Goal: Navigation & Orientation: Understand site structure

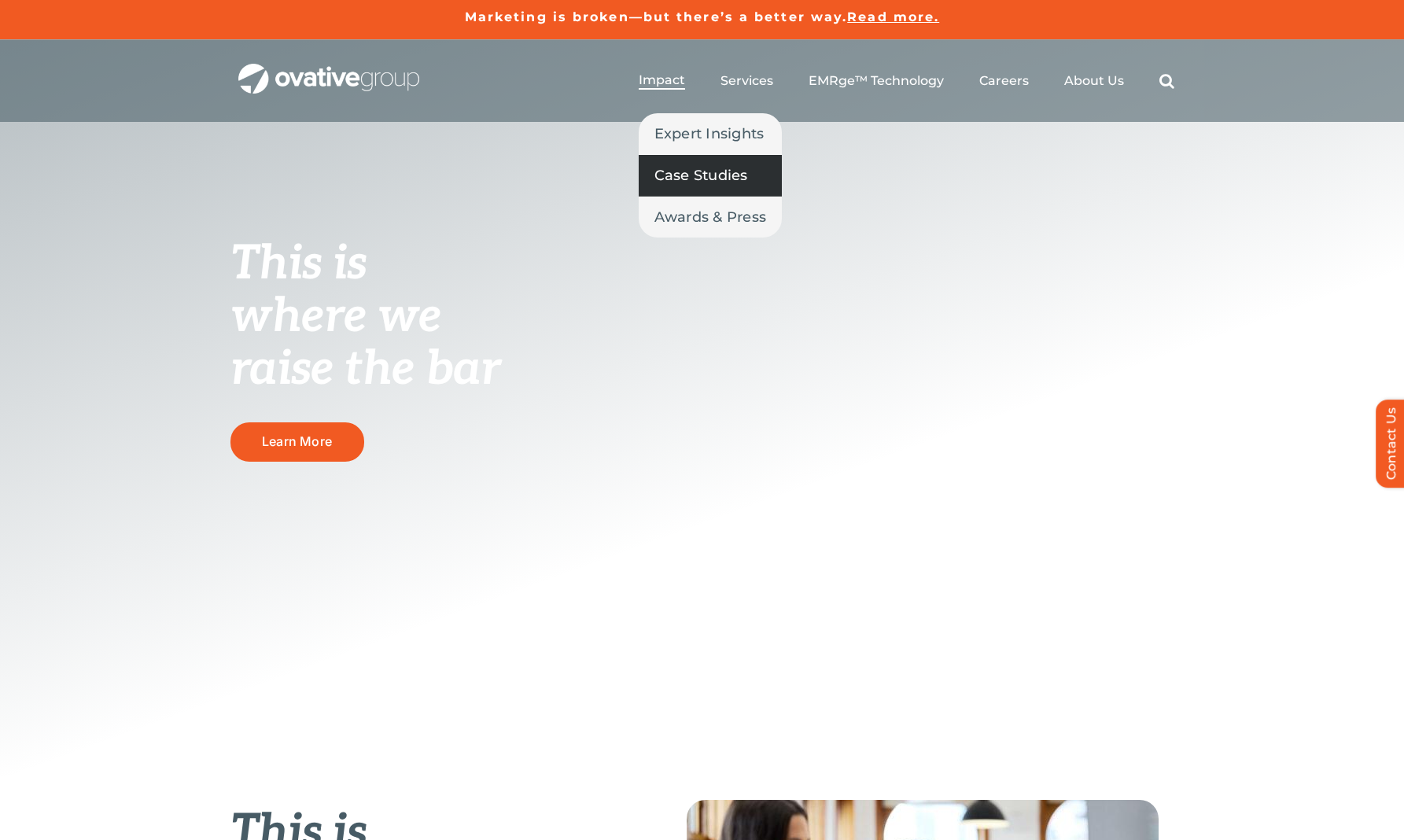
click at [724, 176] on span "Case Studies" at bounding box center [701, 175] width 94 height 22
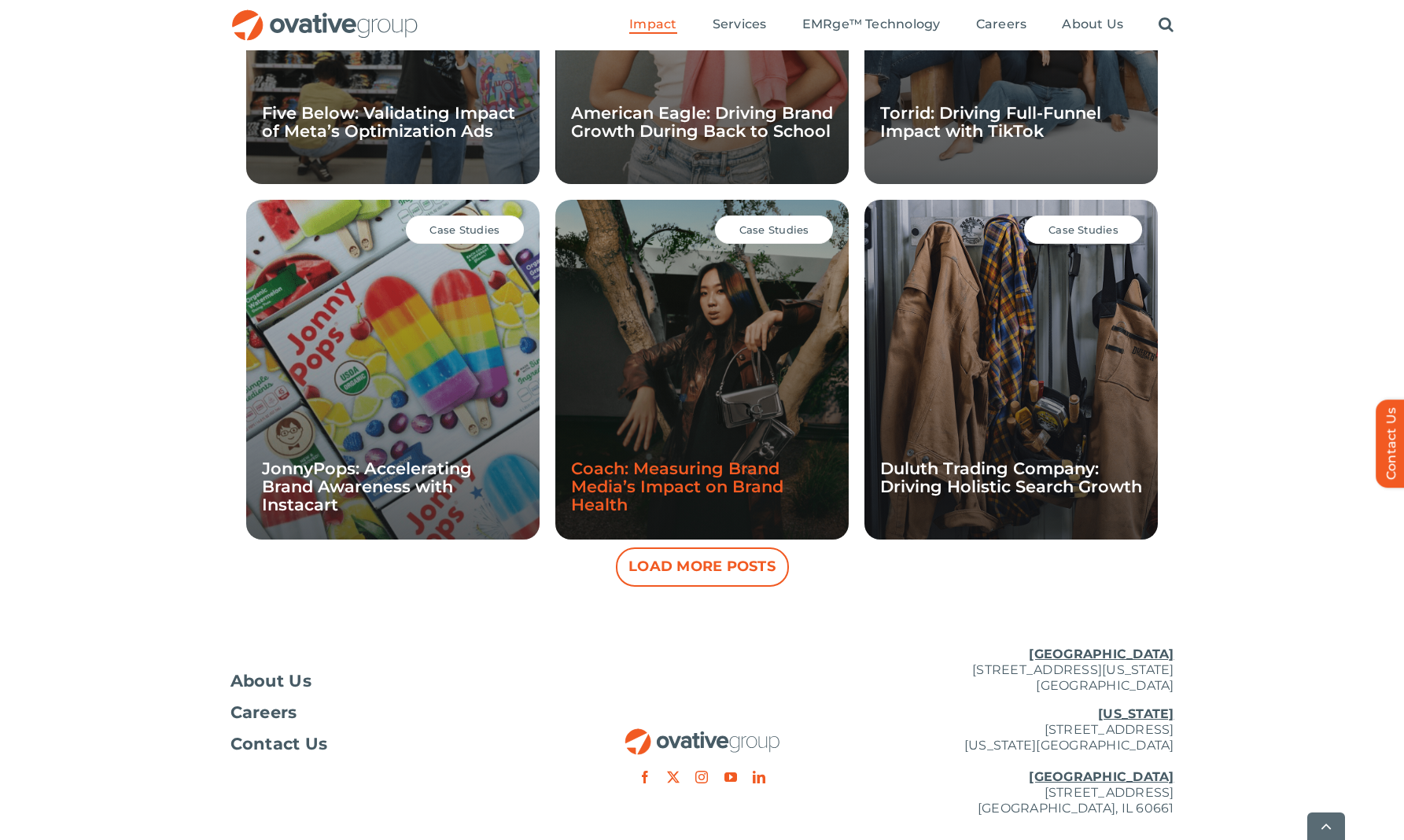
scroll to position [1322, 0]
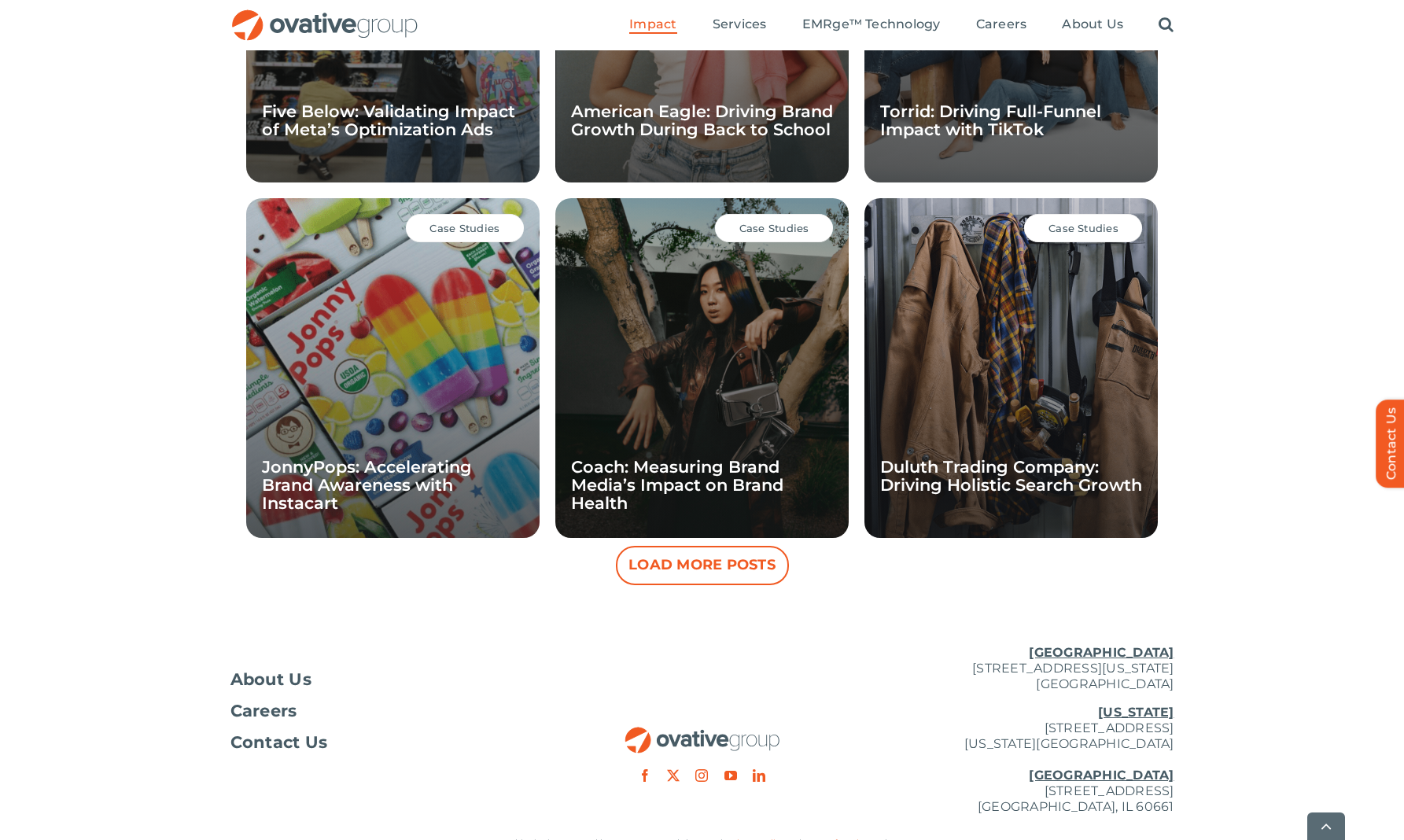
click at [731, 564] on button "Load More Posts" at bounding box center [702, 564] width 173 height 39
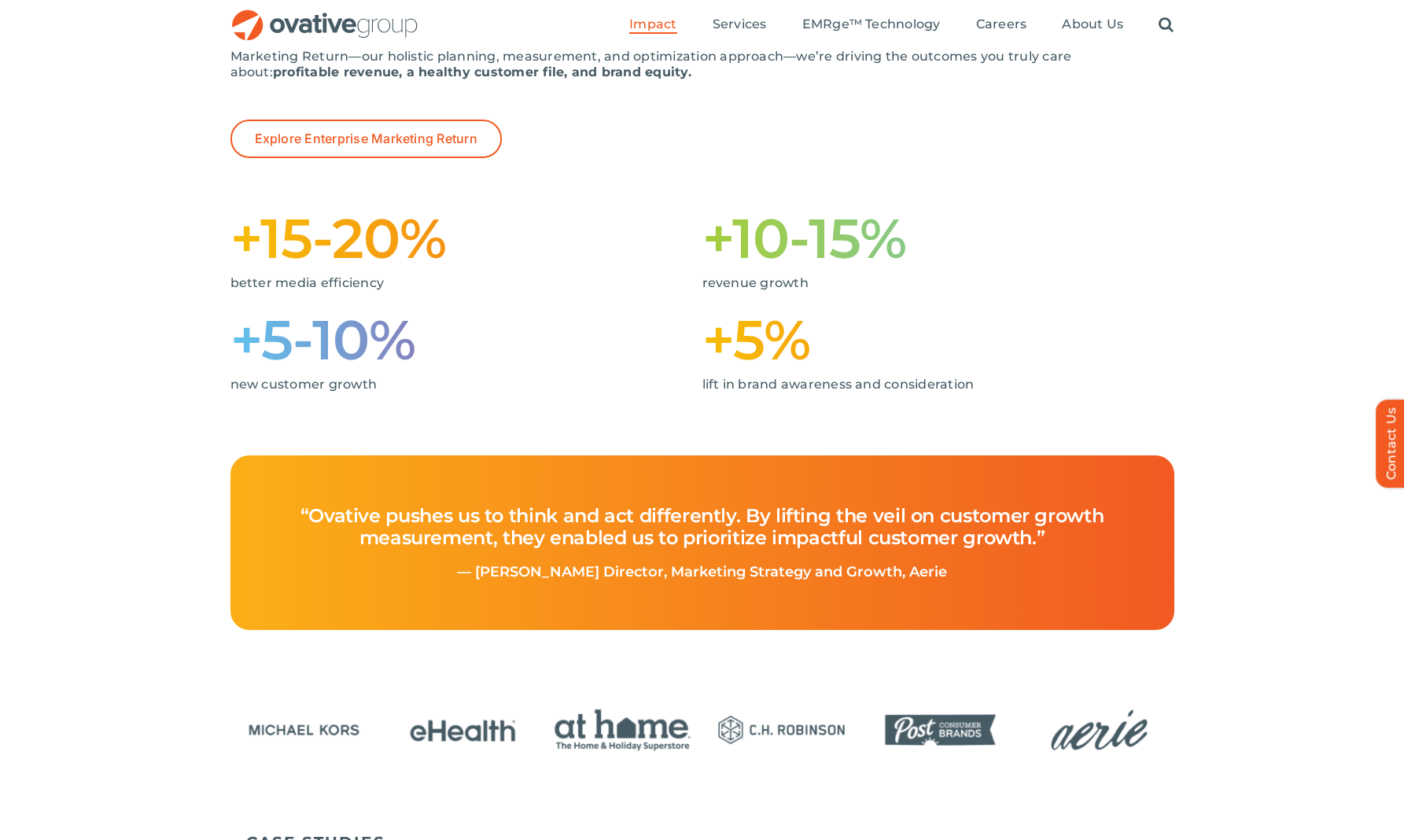
scroll to position [0, 0]
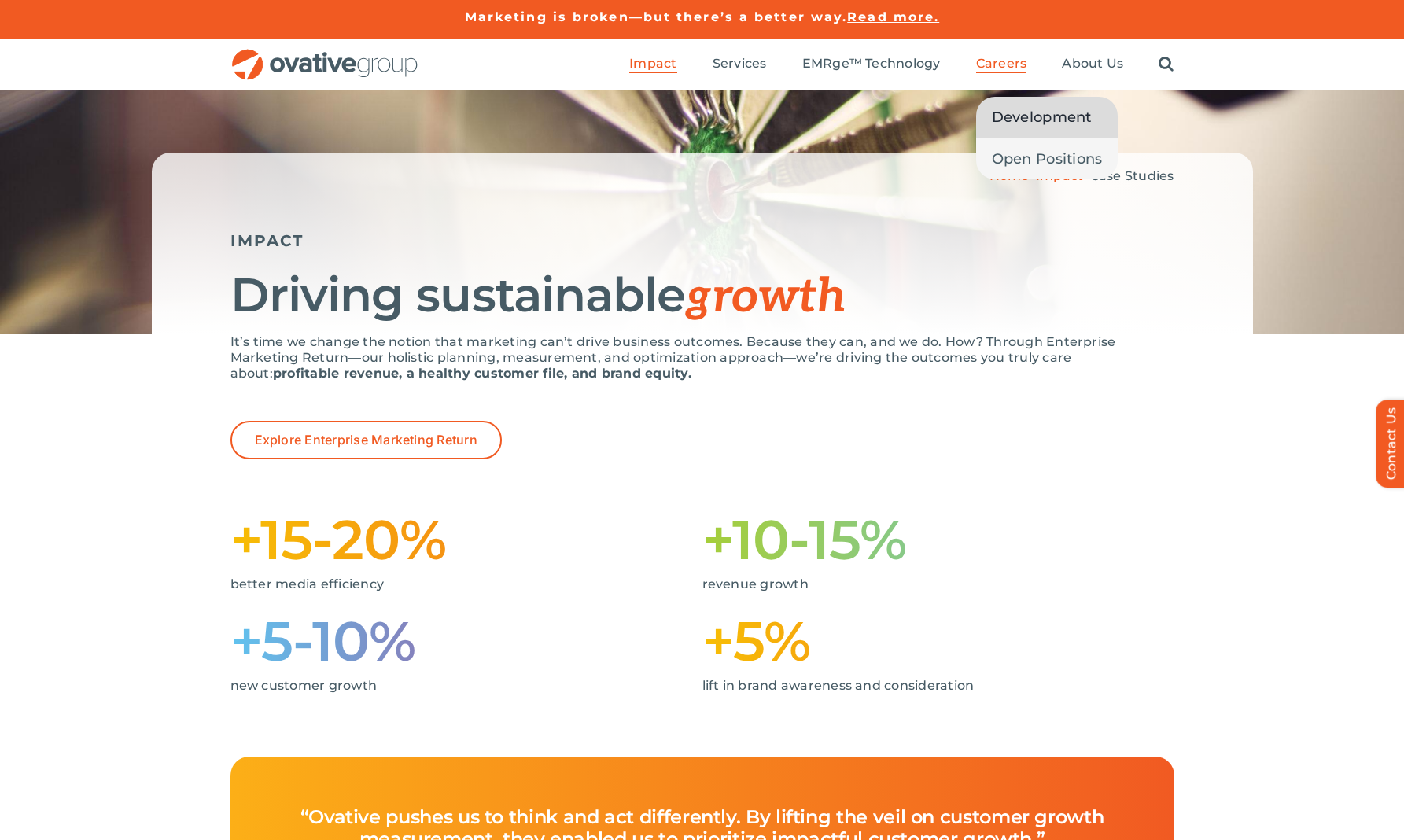
click at [1005, 122] on span "Development" at bounding box center [1042, 117] width 100 height 22
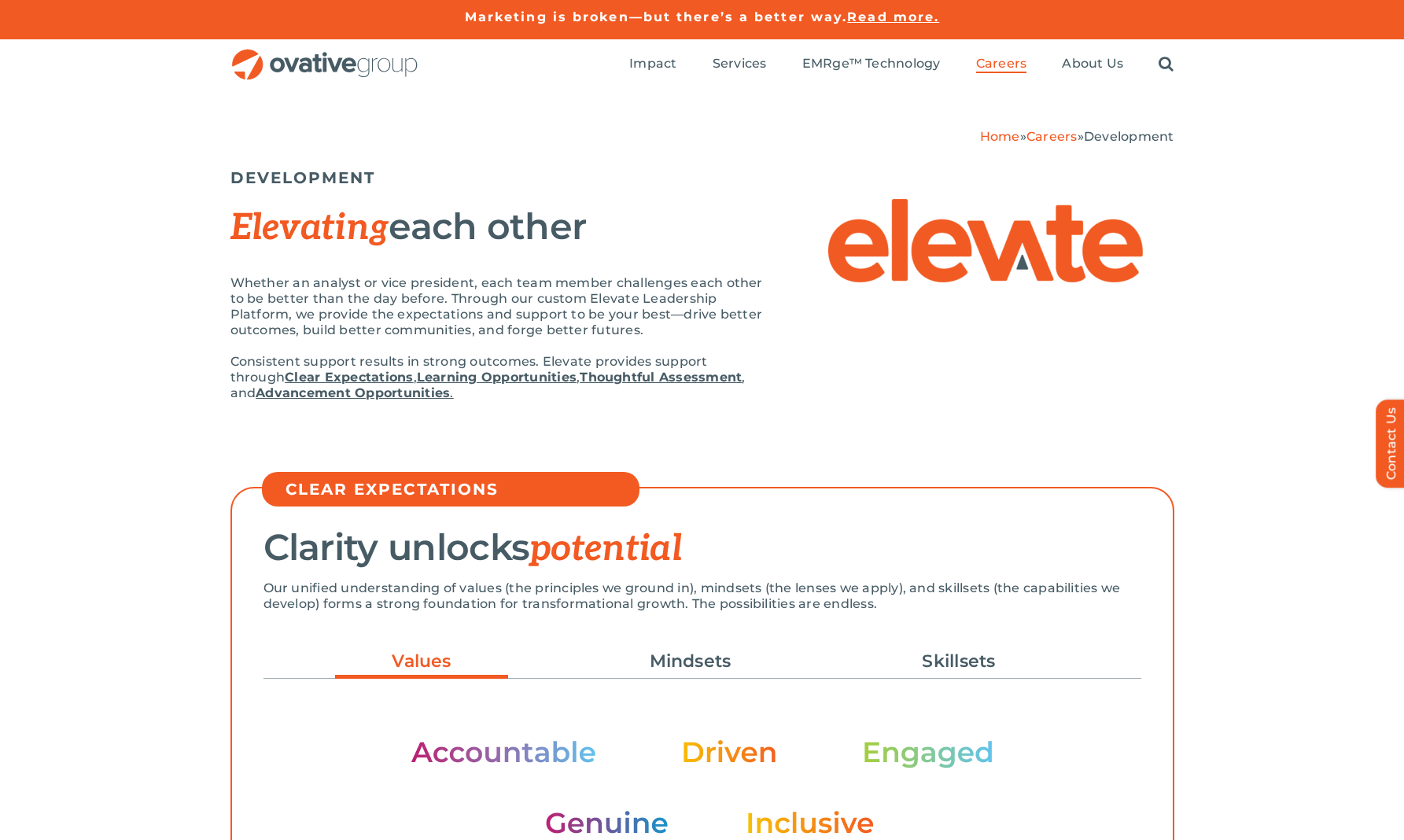
click at [317, 62] on img "OG_Full_horizontal_RGB" at bounding box center [325, 65] width 188 height 32
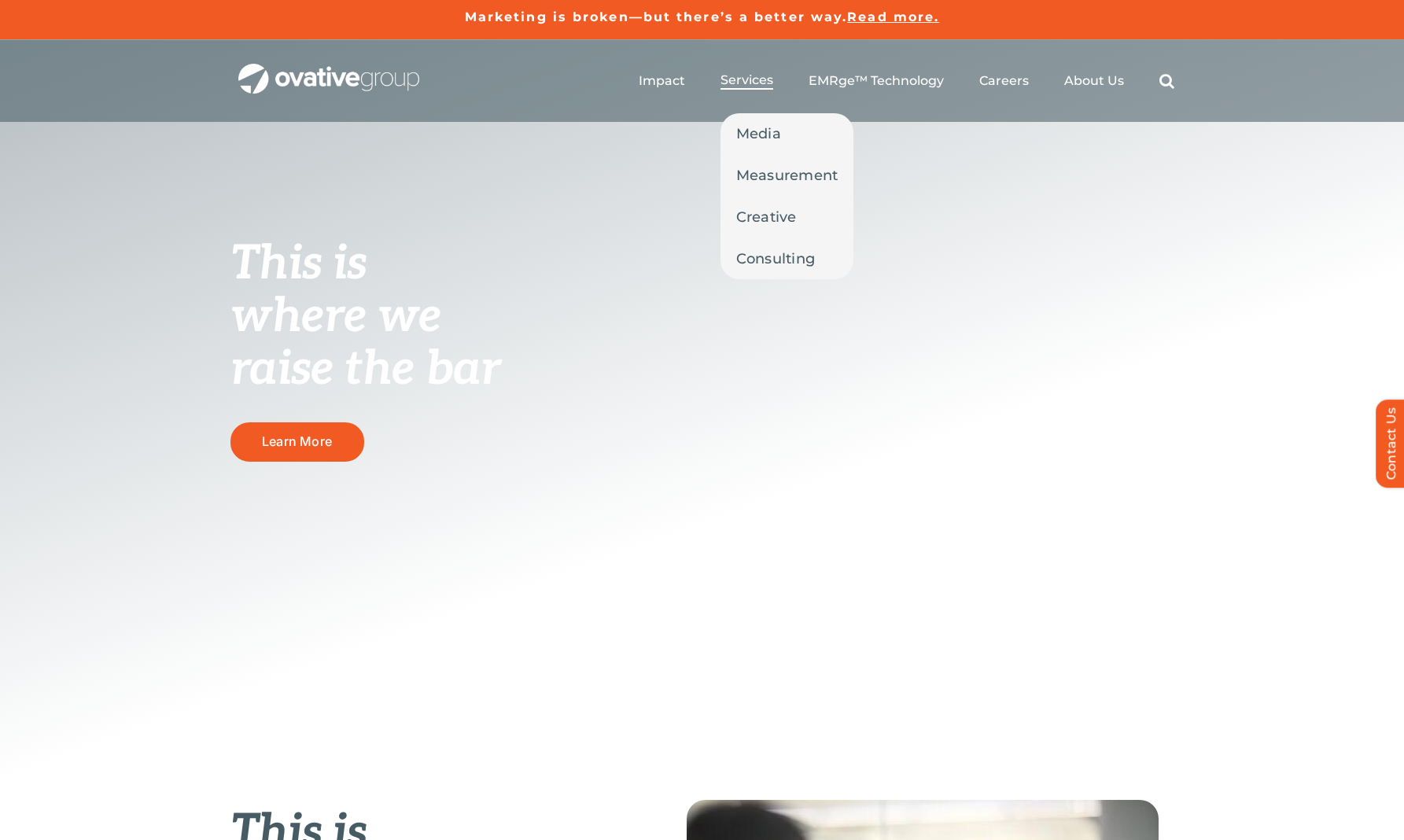
click at [760, 78] on span "Services" at bounding box center [746, 80] width 52 height 16
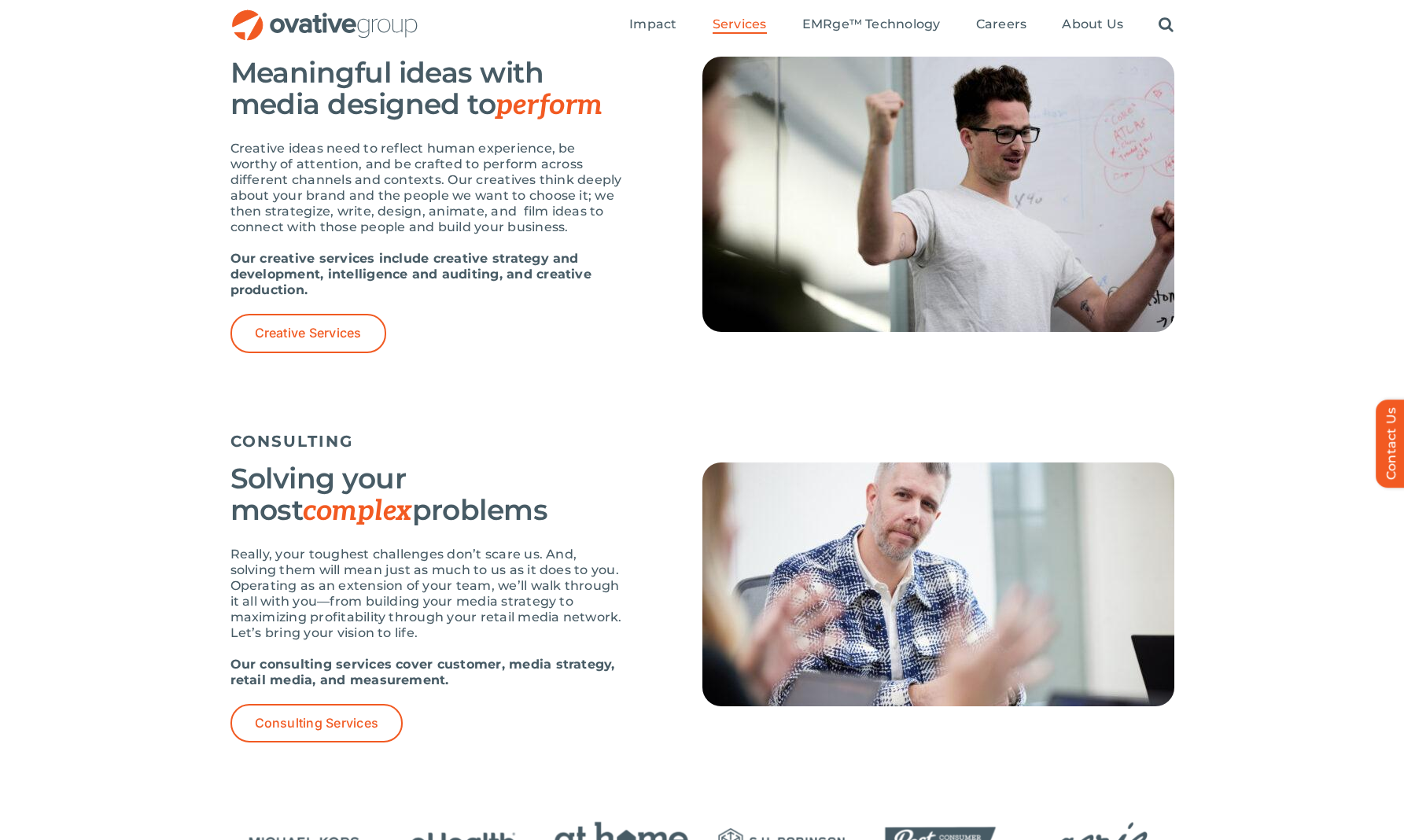
scroll to position [1666, 0]
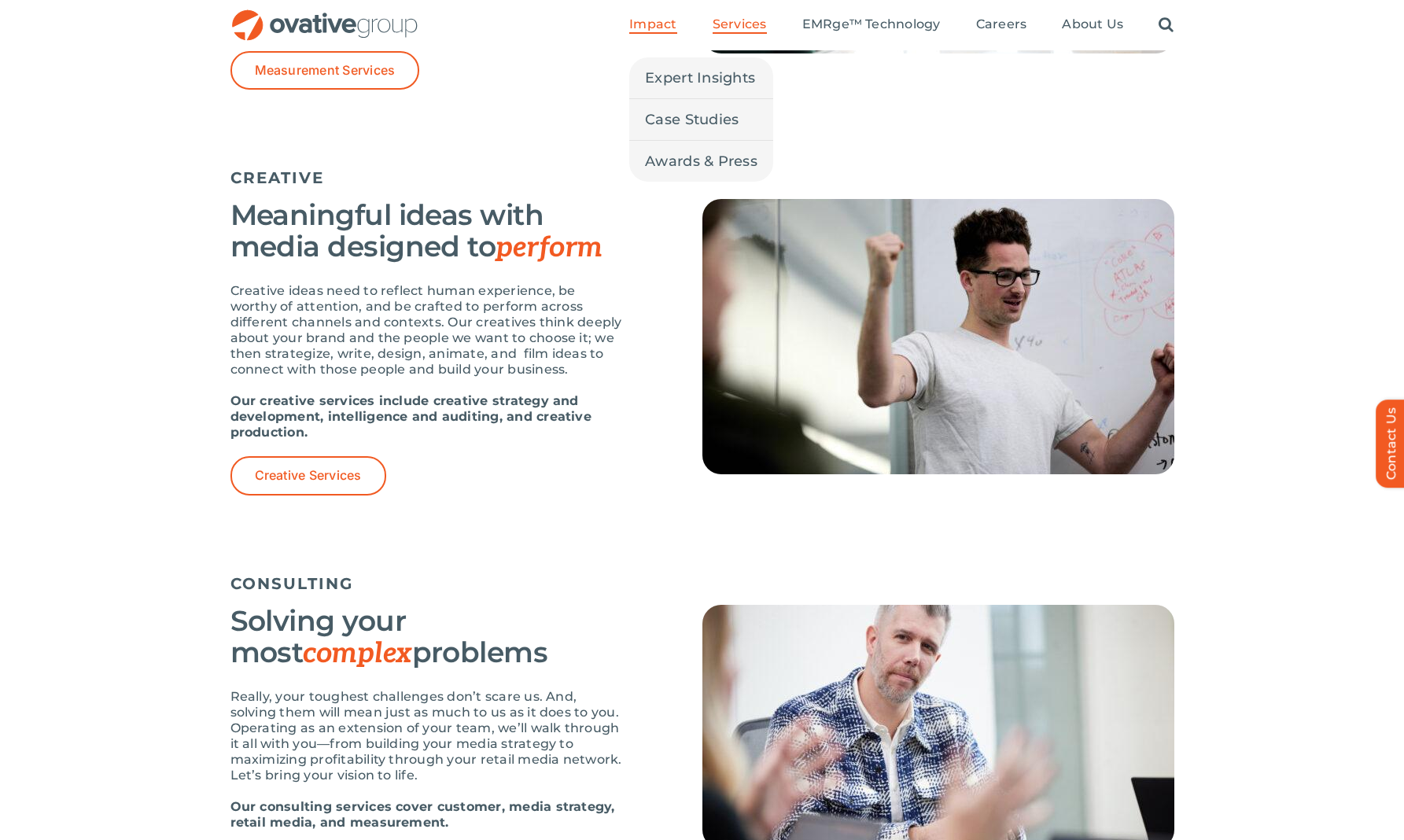
click at [653, 32] on link "Impact" at bounding box center [653, 25] width 47 height 17
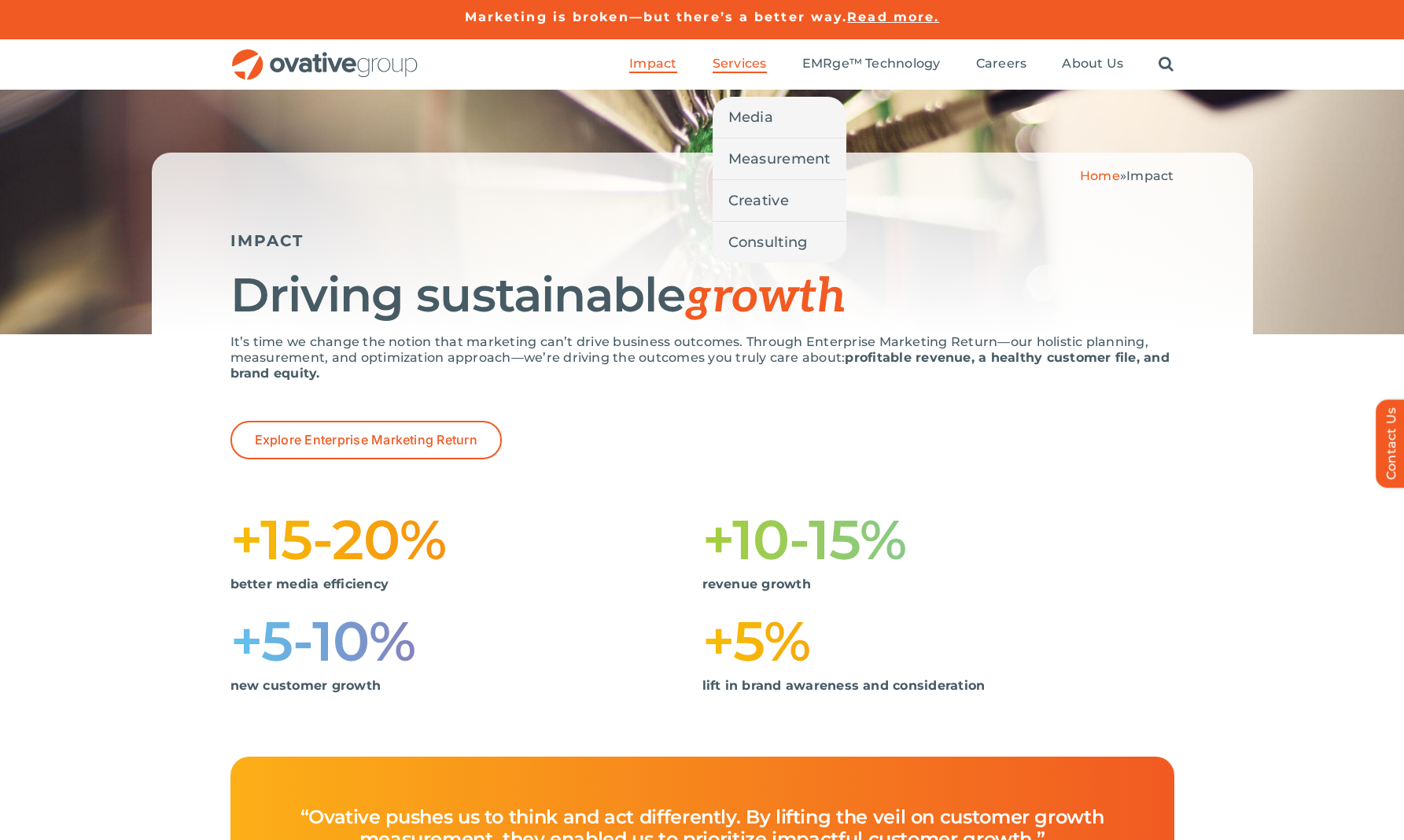
click at [742, 66] on span "Services" at bounding box center [739, 63] width 54 height 16
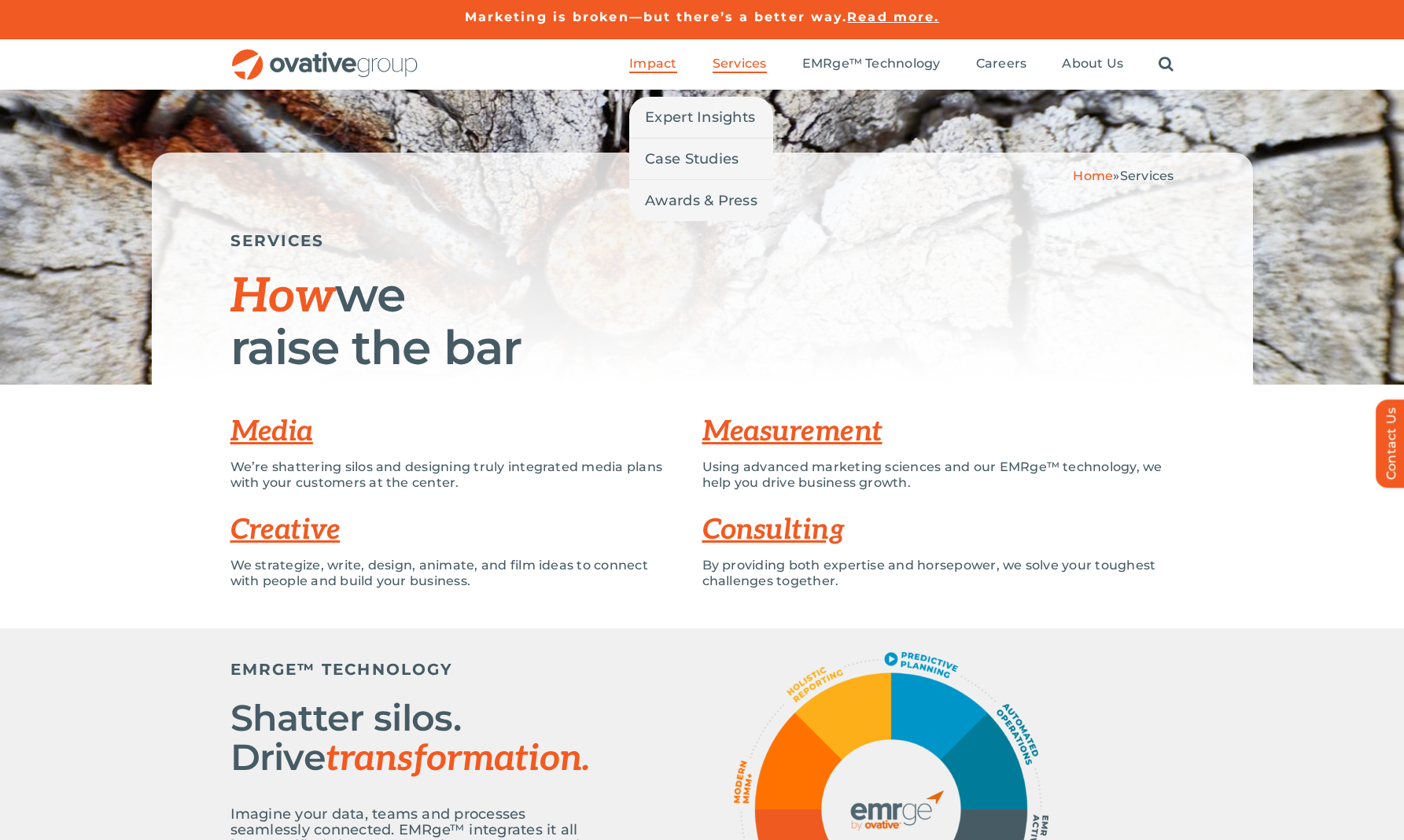
click at [663, 58] on span "Impact" at bounding box center [653, 63] width 47 height 16
